Goal: Transaction & Acquisition: Book appointment/travel/reservation

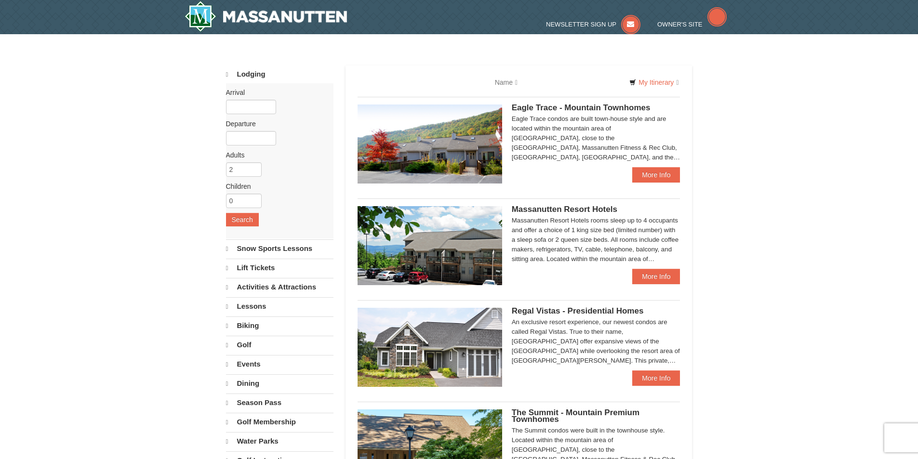
select select "9"
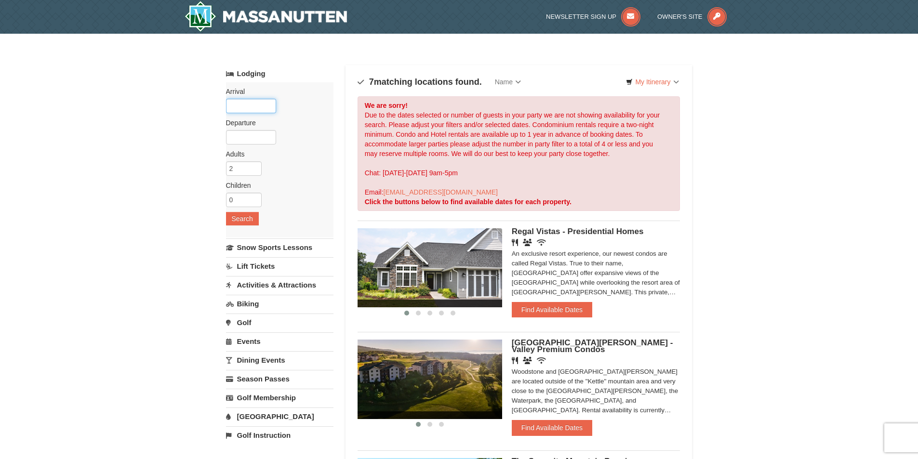
click at [259, 107] on input "text" at bounding box center [251, 106] width 50 height 14
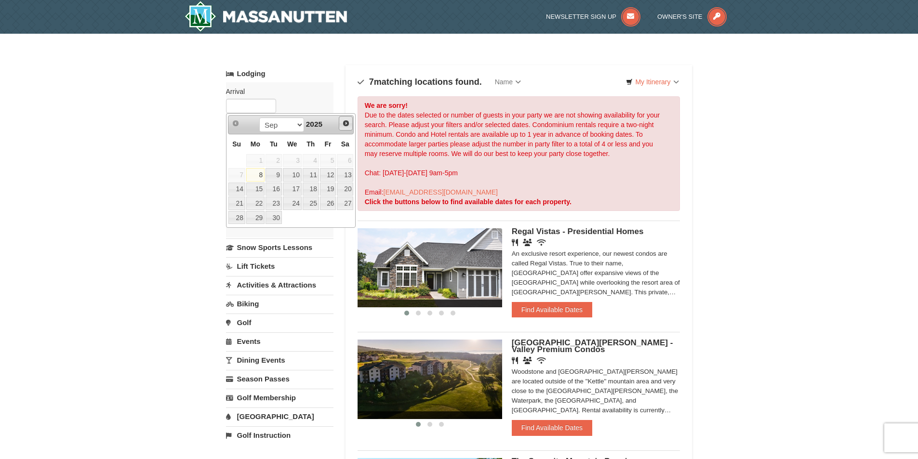
click at [344, 124] on span "Next" at bounding box center [346, 124] width 8 height 8
click at [292, 205] on link "24" at bounding box center [292, 203] width 19 height 13
type input "12/24/2025"
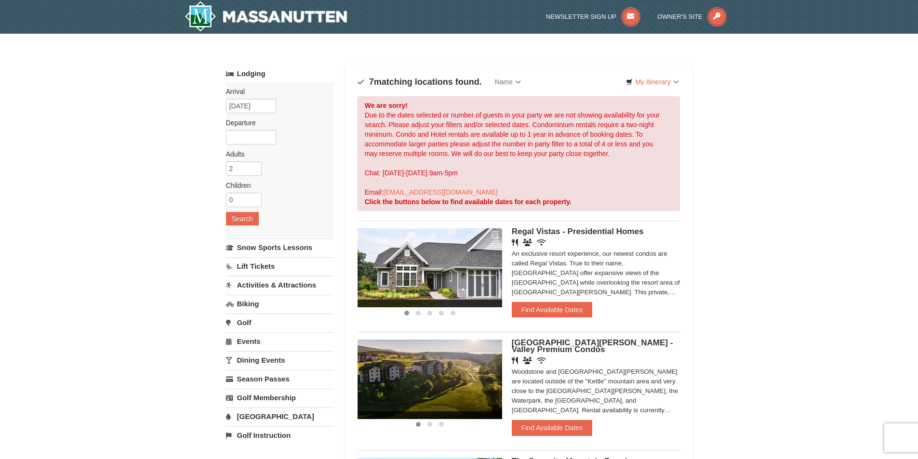
click at [258, 146] on div "Arrival Please format dates MM/DD/YYYY Please format dates MM/DD/YYYY 12/24/202…" at bounding box center [279, 159] width 107 height 155
click at [261, 132] on input "text" at bounding box center [251, 137] width 50 height 14
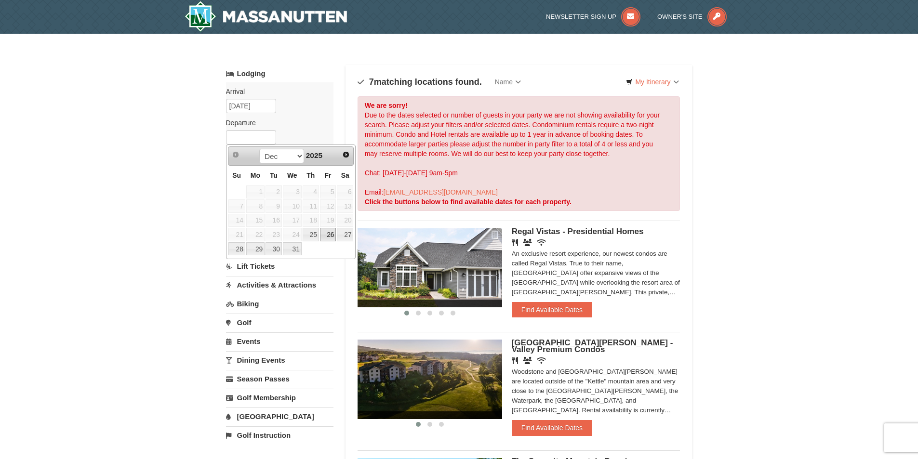
click at [330, 235] on link "26" at bounding box center [328, 234] width 16 height 13
type input "12/26/2025"
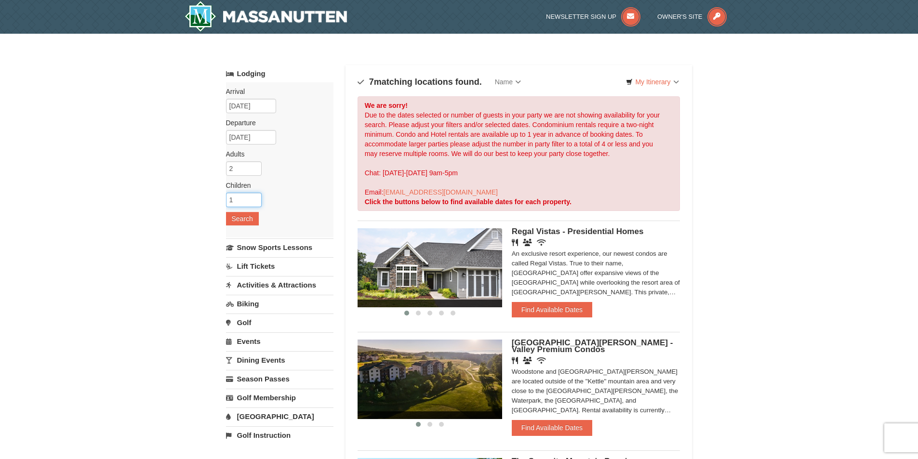
click at [255, 198] on input "1" at bounding box center [244, 200] width 36 height 14
click at [255, 198] on input "2" at bounding box center [244, 200] width 36 height 14
type input "3"
click at [255, 198] on input "3" at bounding box center [244, 200] width 36 height 14
click at [253, 221] on button "Search" at bounding box center [242, 218] width 33 height 13
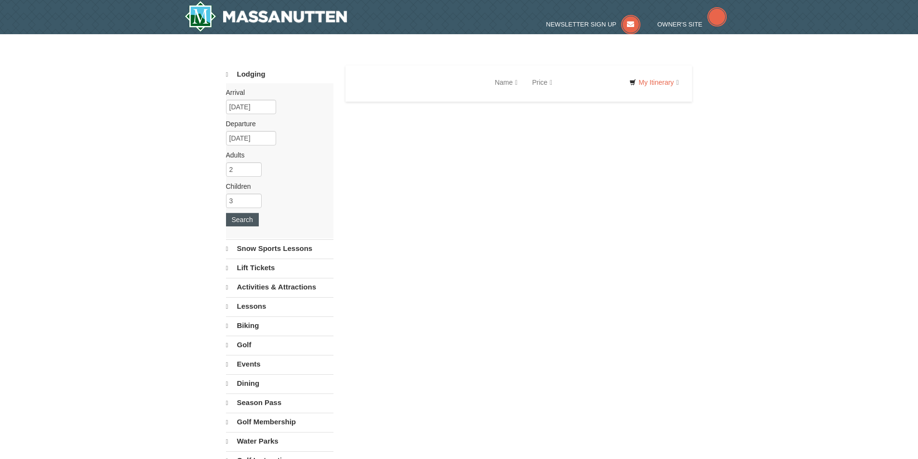
select select "9"
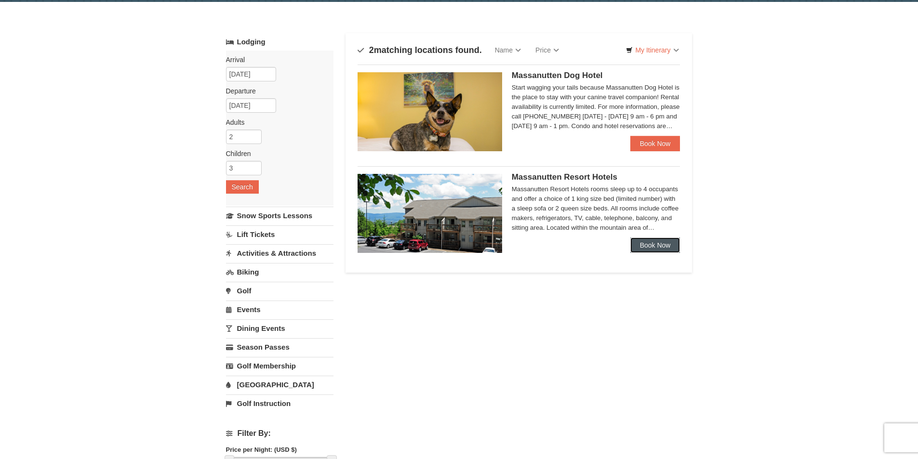
scroll to position [48, 0]
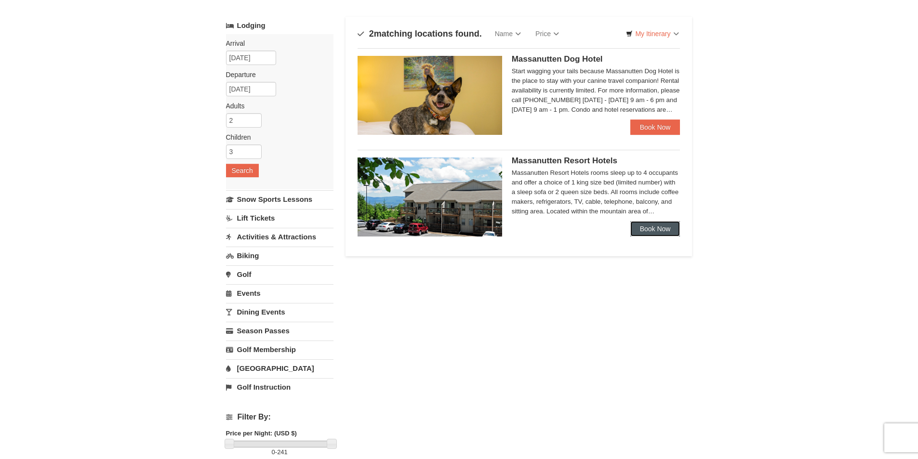
click at [656, 226] on link "Book Now" at bounding box center [655, 228] width 50 height 15
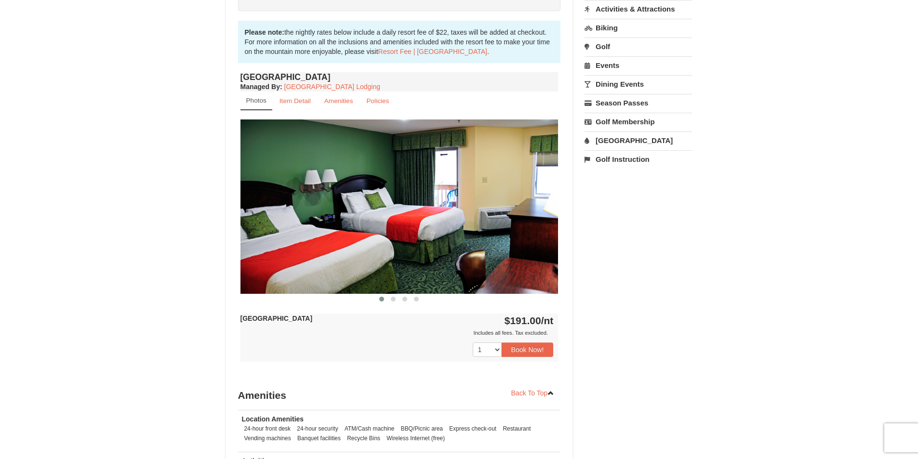
scroll to position [337, 0]
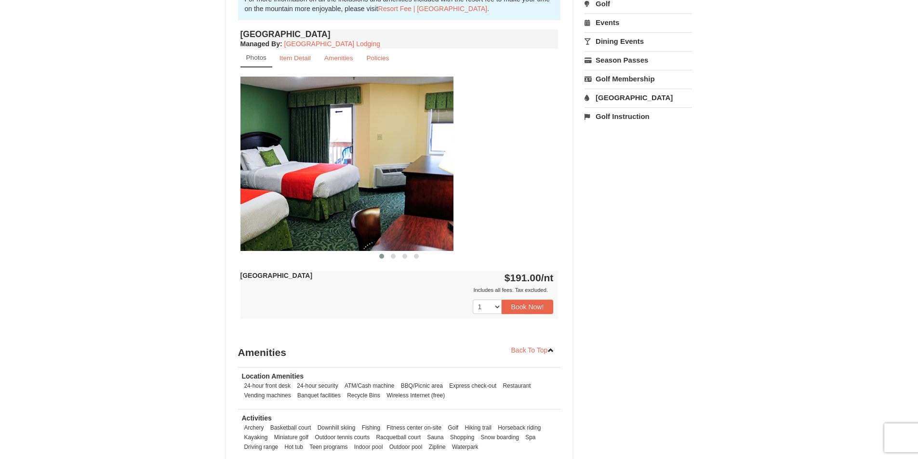
drag, startPoint x: 451, startPoint y: 181, endPoint x: 283, endPoint y: 169, distance: 168.2
click at [284, 170] on img at bounding box center [294, 164] width 318 height 174
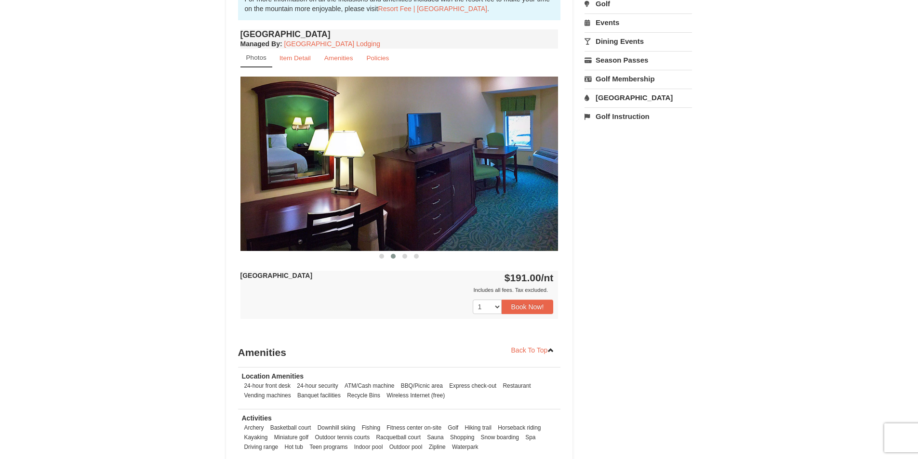
drag, startPoint x: 462, startPoint y: 179, endPoint x: 327, endPoint y: 173, distance: 135.1
click at [327, 173] on img at bounding box center [400, 164] width 318 height 174
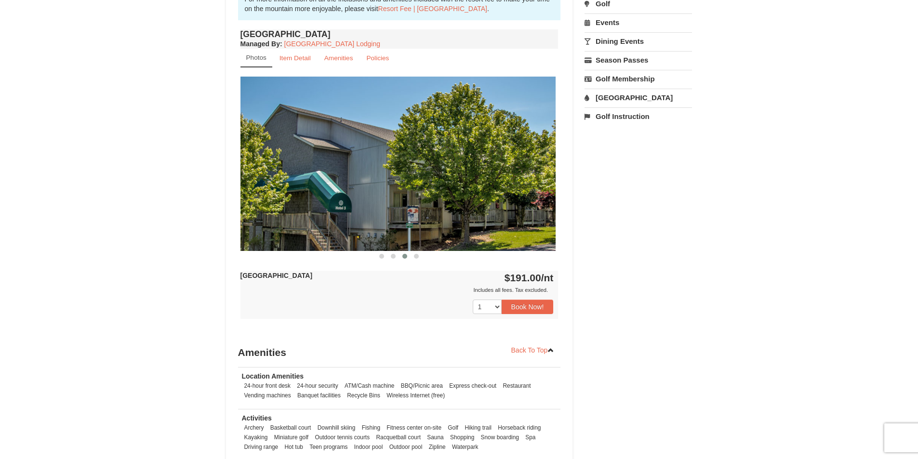
drag, startPoint x: 508, startPoint y: 186, endPoint x: 326, endPoint y: 173, distance: 182.7
click at [326, 173] on img at bounding box center [397, 164] width 318 height 174
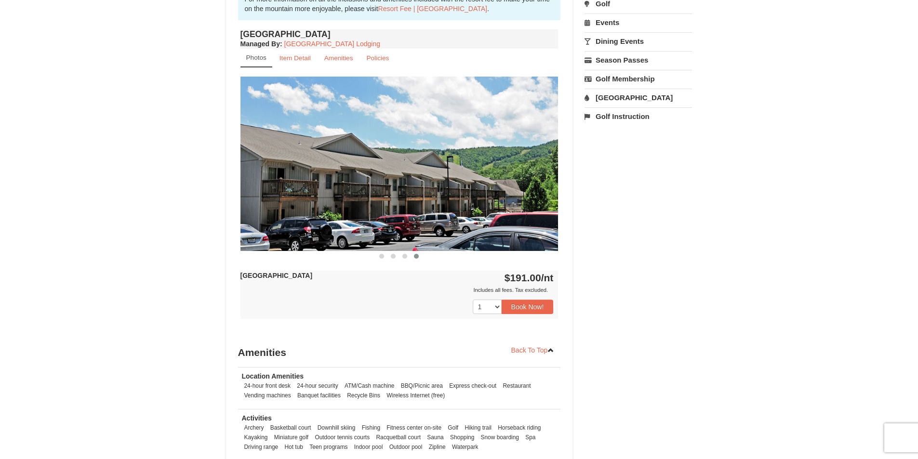
drag, startPoint x: 483, startPoint y: 183, endPoint x: 608, endPoint y: 179, distance: 124.9
click at [609, 181] on div "Book from $191.00! 1822 Resort Drive, Massanutten, VA Availability Amenities Po…" at bounding box center [459, 139] width 467 height 765
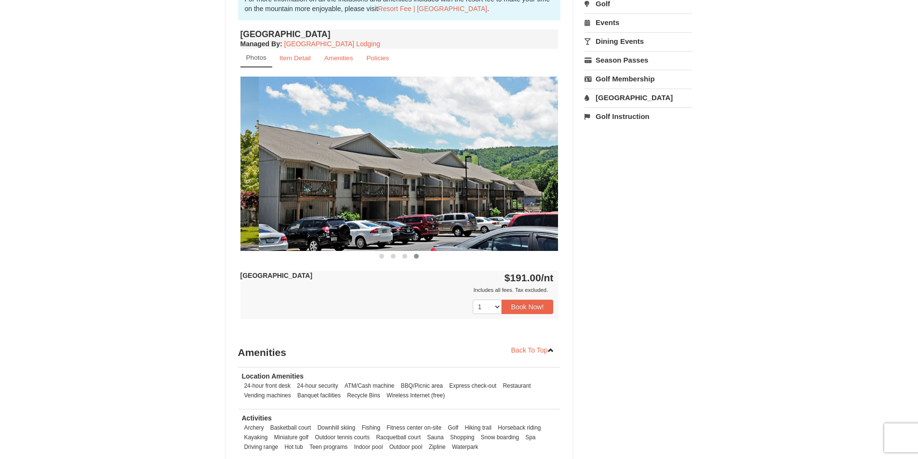
drag, startPoint x: 476, startPoint y: 183, endPoint x: 552, endPoint y: 181, distance: 76.2
click at [552, 181] on img at bounding box center [418, 164] width 318 height 174
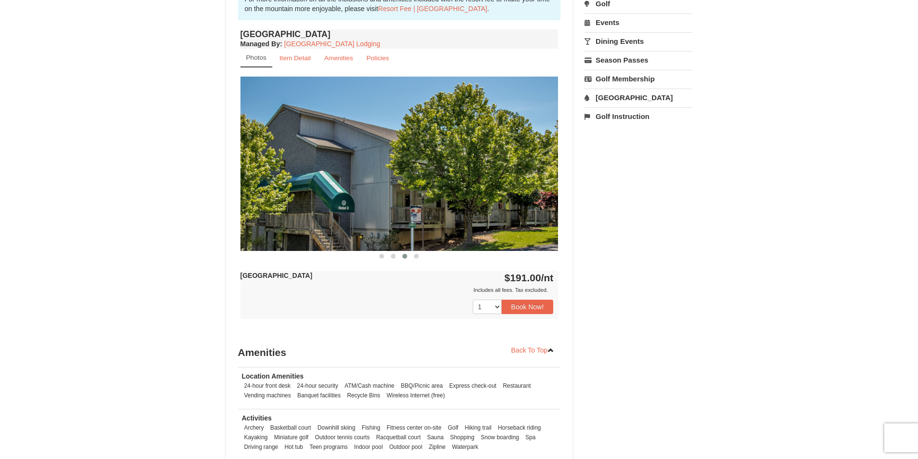
drag, startPoint x: 434, startPoint y: 180, endPoint x: 550, endPoint y: 178, distance: 115.7
click at [550, 178] on img at bounding box center [400, 164] width 318 height 174
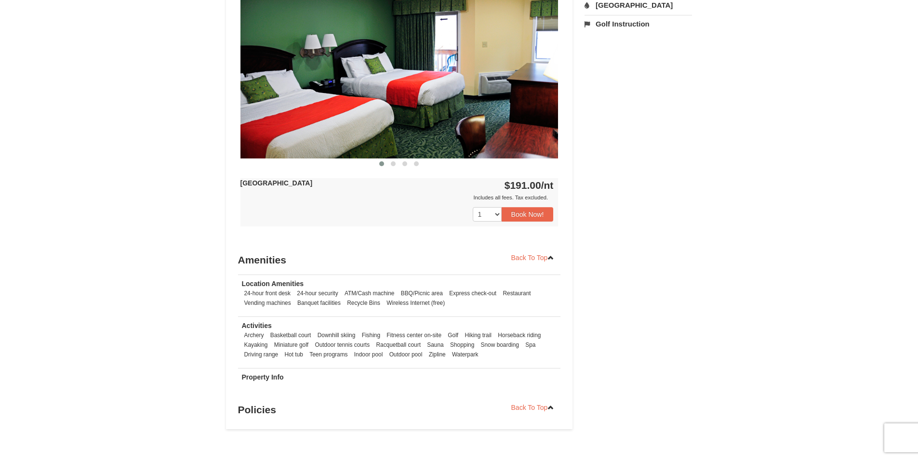
scroll to position [434, 0]
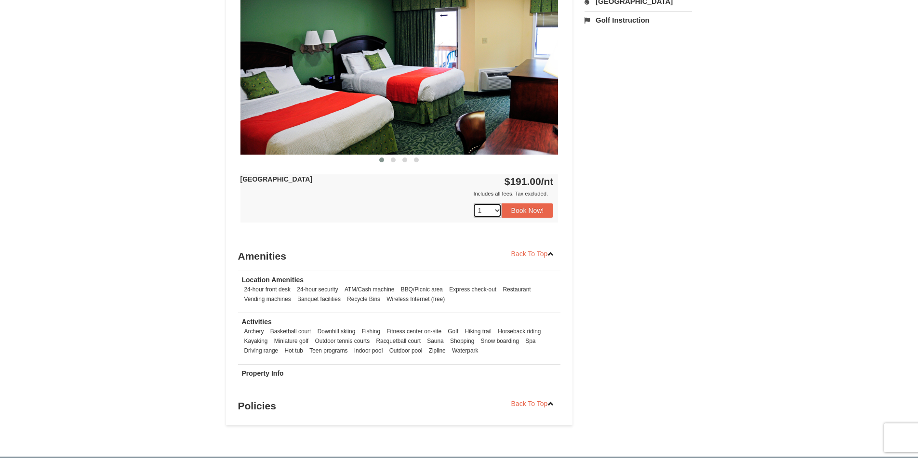
click at [496, 212] on select "1 2 3 4 5 6 7 8 9 10 11 12 13 14 15 16 17 18" at bounding box center [487, 210] width 29 height 14
click at [473, 203] on select "1 2 3 4 5 6 7 8 9 10 11 12 13 14 15 16 17 18" at bounding box center [487, 210] width 29 height 14
click at [496, 211] on select "1 2 3 4 5 6 7 8 9 10 11 12 13 14 15 16 17 18" at bounding box center [487, 210] width 29 height 14
select select "2"
click at [473, 203] on select "1 2 3 4 5 6 7 8 9 10 11 12 13 14 15 16 17 18" at bounding box center [487, 210] width 29 height 14
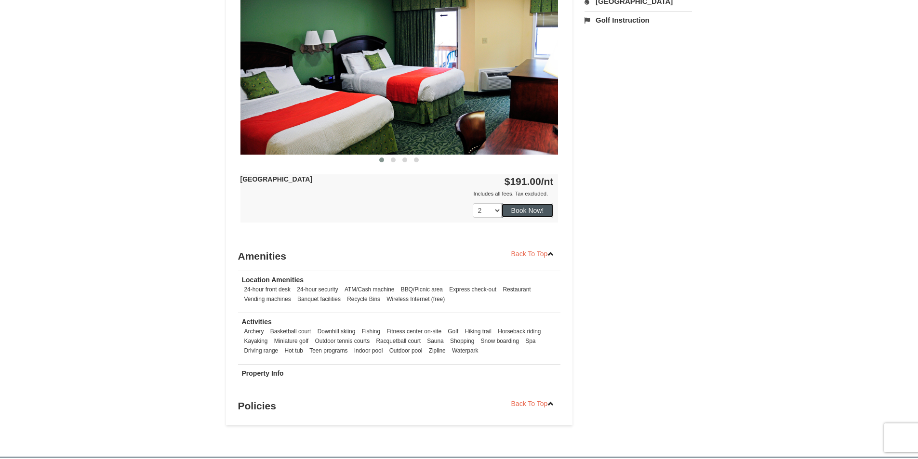
click at [519, 214] on button "Book Now!" at bounding box center [528, 210] width 52 height 14
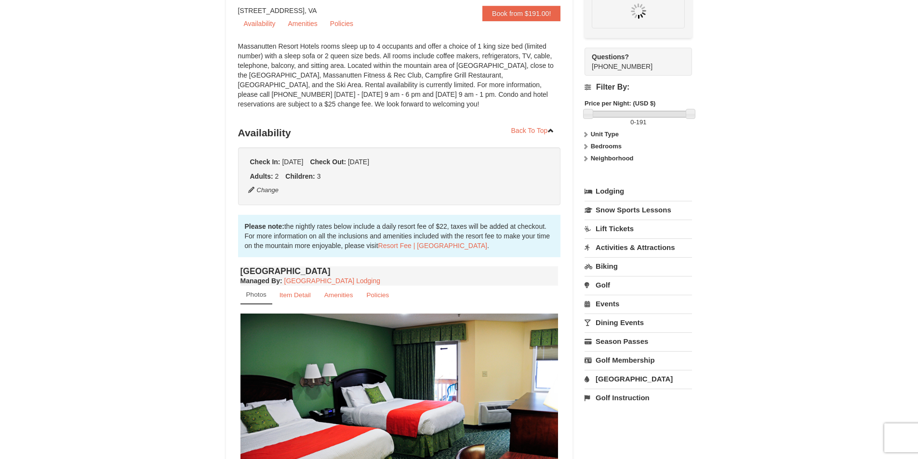
scroll to position [94, 0]
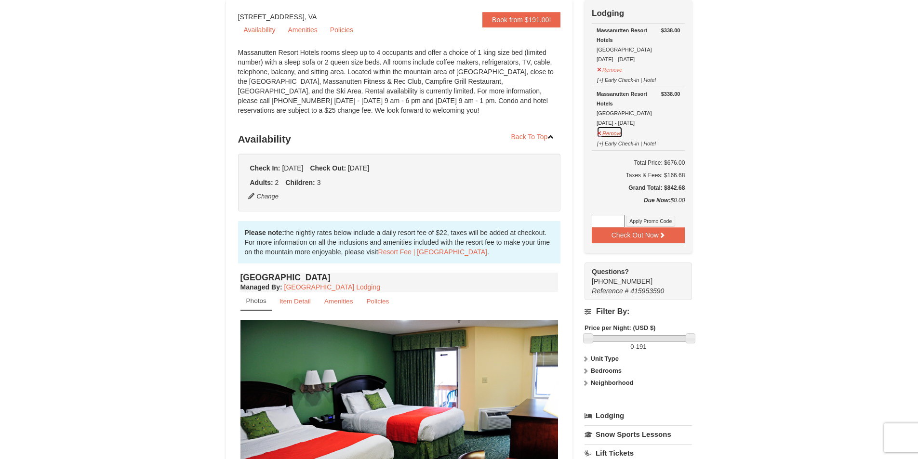
click at [600, 136] on button "Remove" at bounding box center [610, 132] width 26 height 12
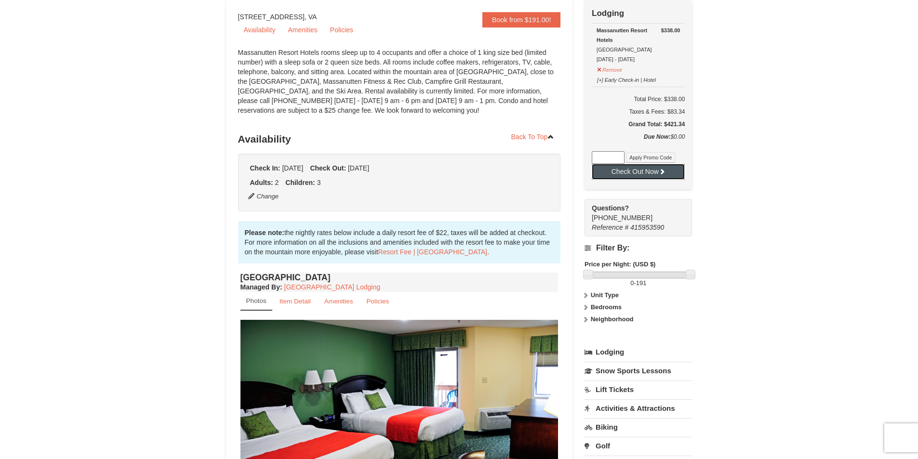
click at [628, 174] on button "Check Out Now" at bounding box center [638, 171] width 93 height 15
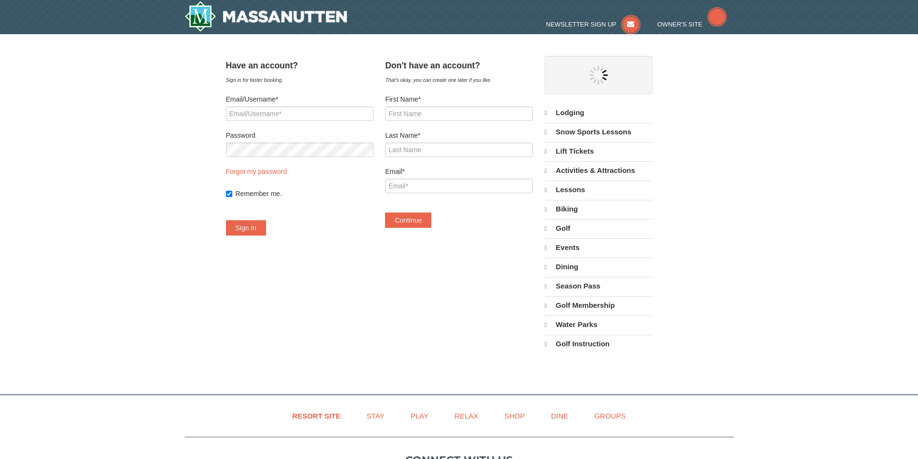
select select "9"
